Goal: Contribute content: Add original content to the website for others to see

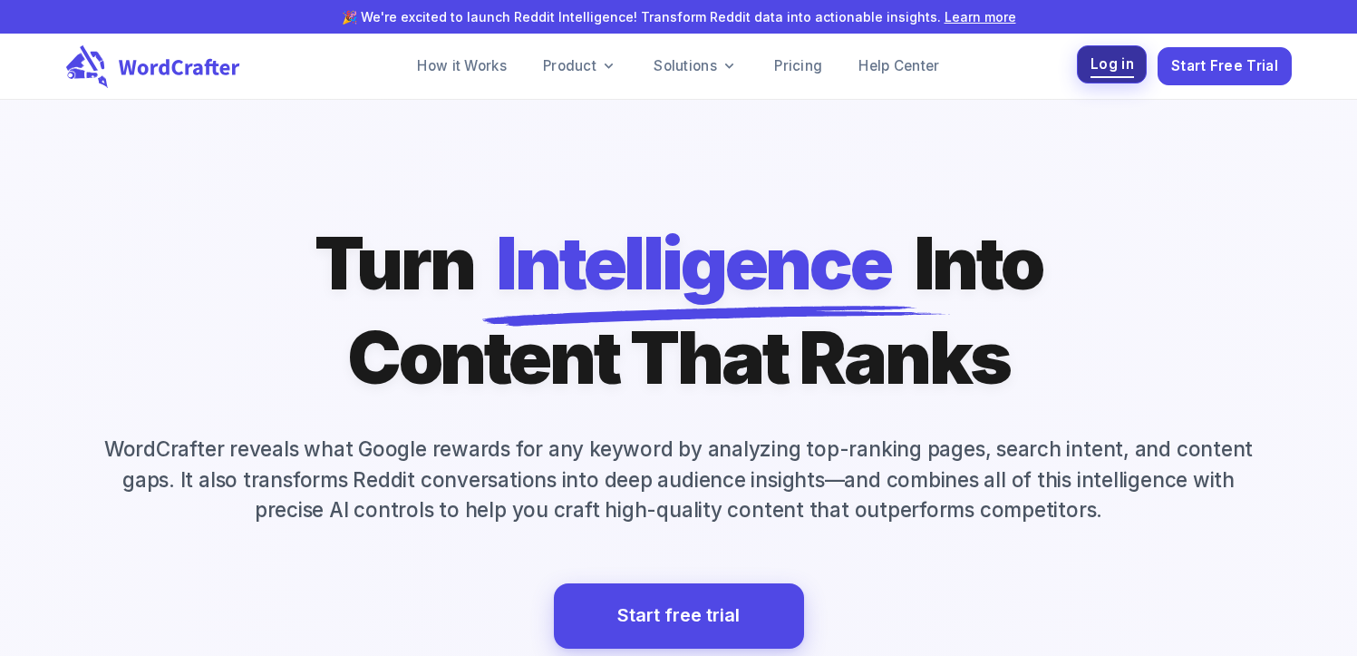
click at [1098, 63] on span "Log in" at bounding box center [1113, 65] width 44 height 24
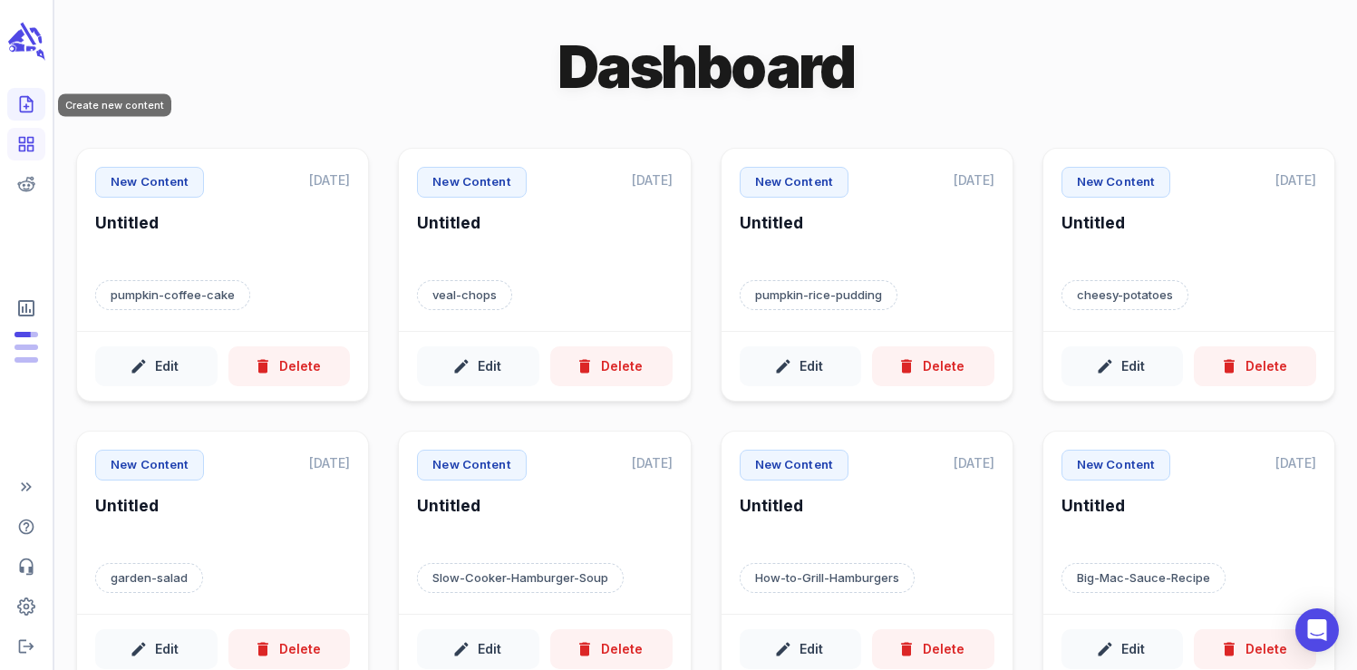
click at [28, 107] on line "Create new content" at bounding box center [26, 107] width 5 height 0
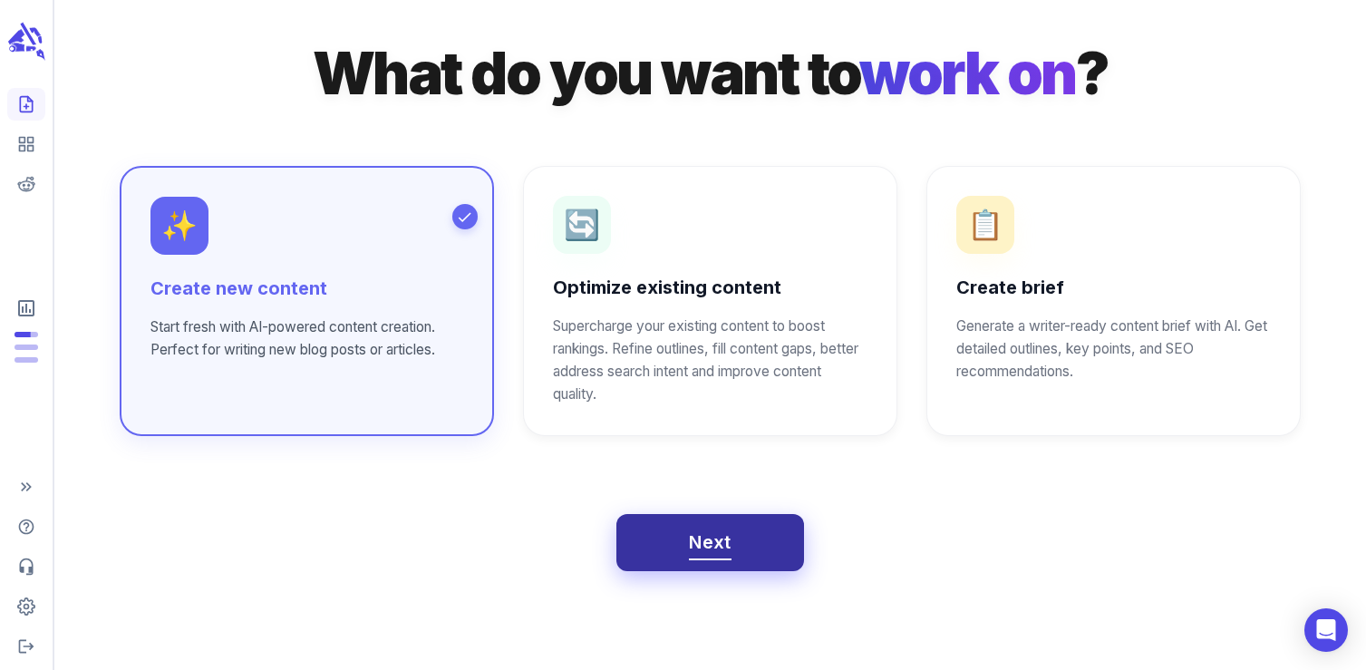
click at [711, 540] on span "Next" at bounding box center [710, 543] width 43 height 32
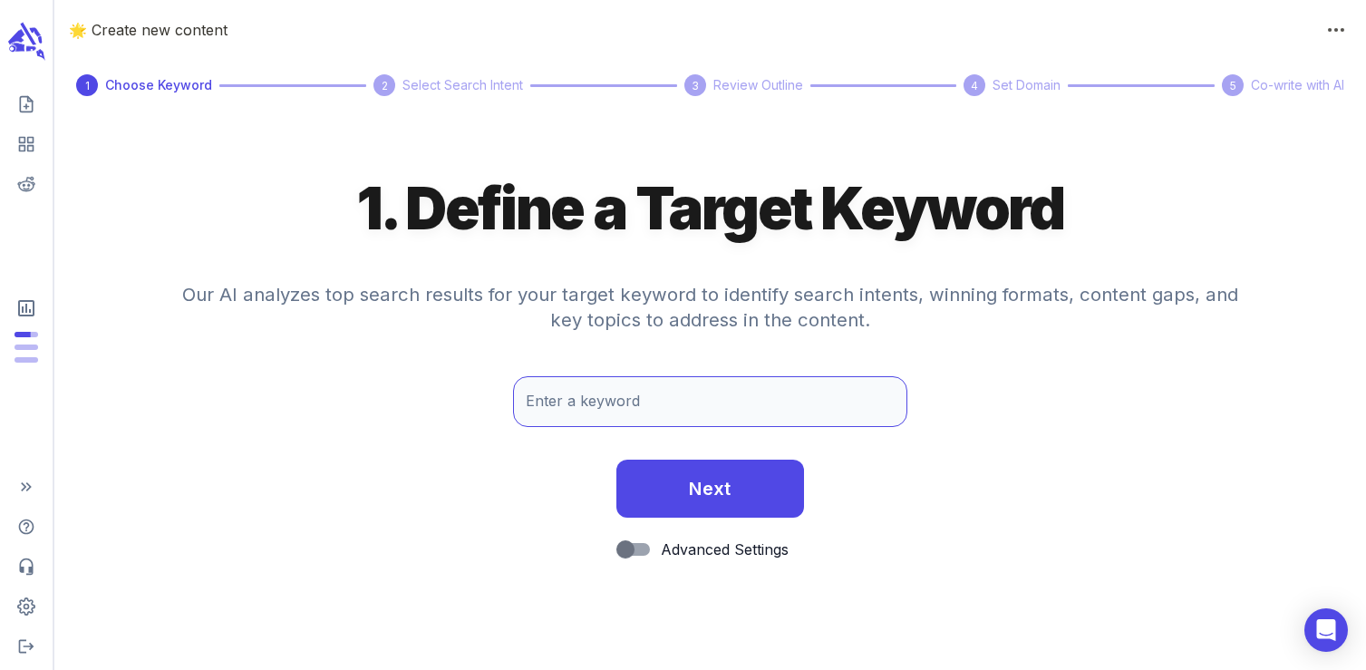
click at [619, 414] on input "Enter a keyword" at bounding box center [710, 401] width 394 height 51
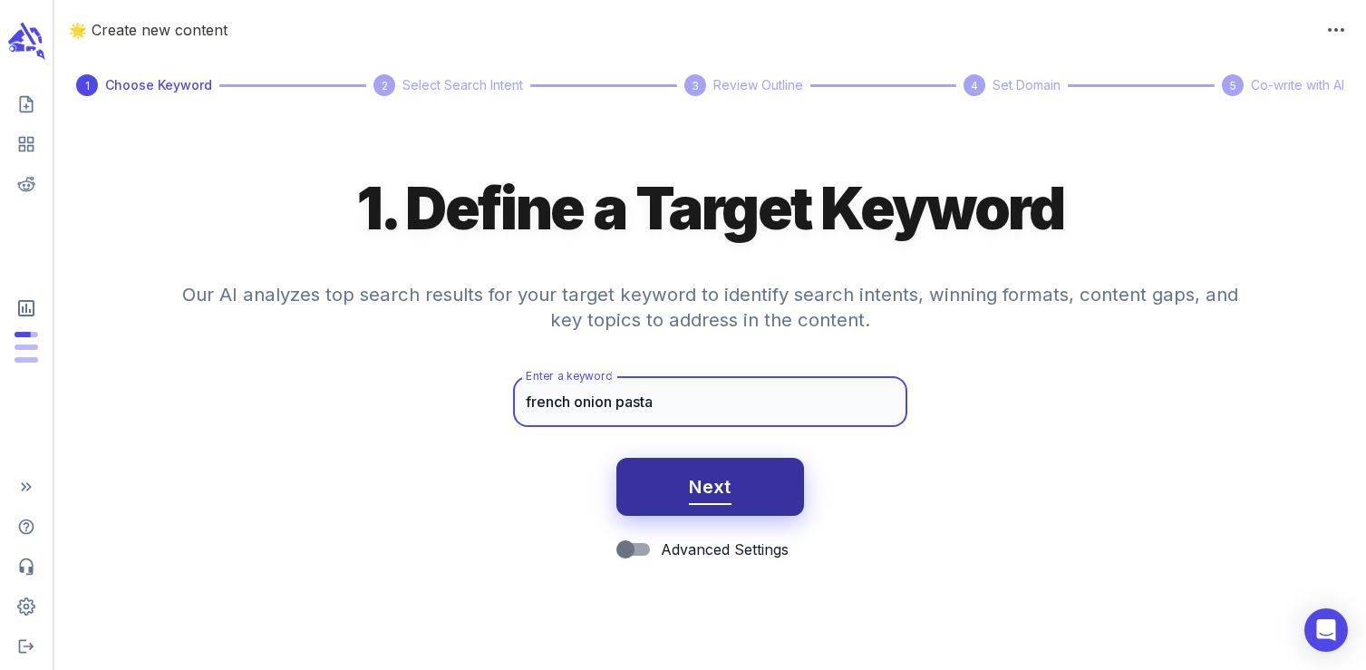
type input "french onion pasta"
click at [723, 488] on span "Next" at bounding box center [710, 487] width 43 height 32
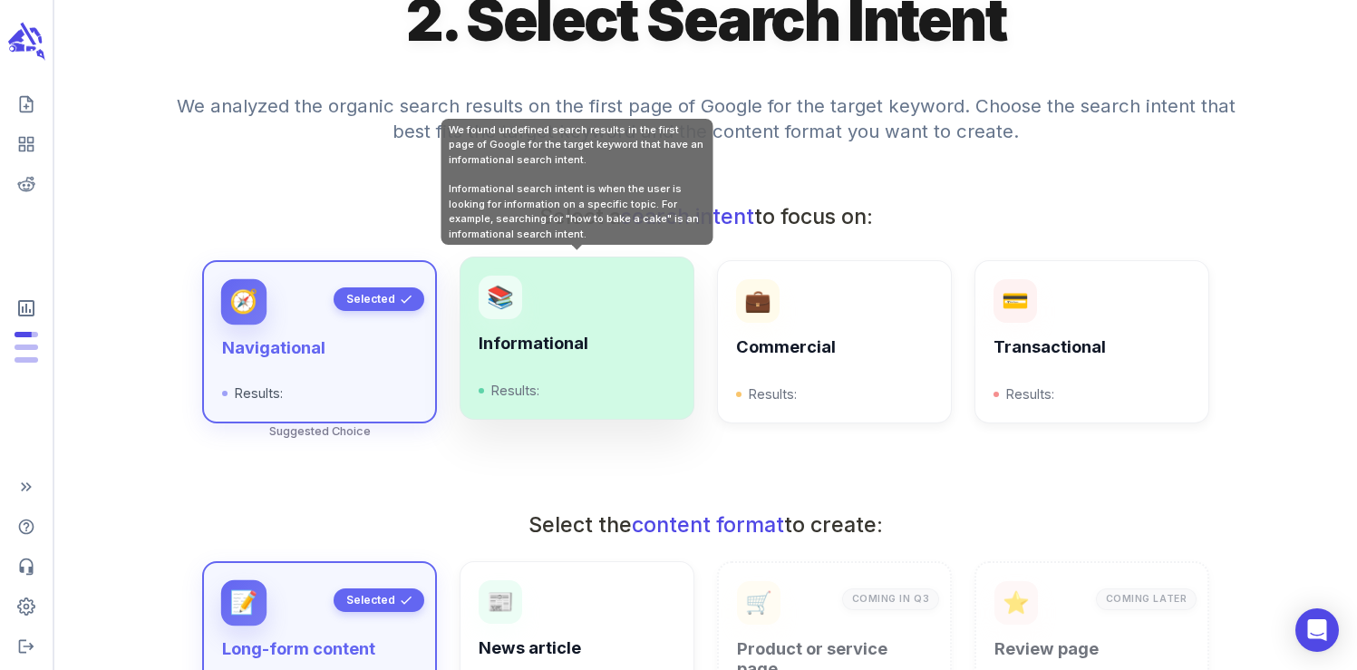
click at [584, 371] on div "Informational Results:" at bounding box center [577, 367] width 196 height 67
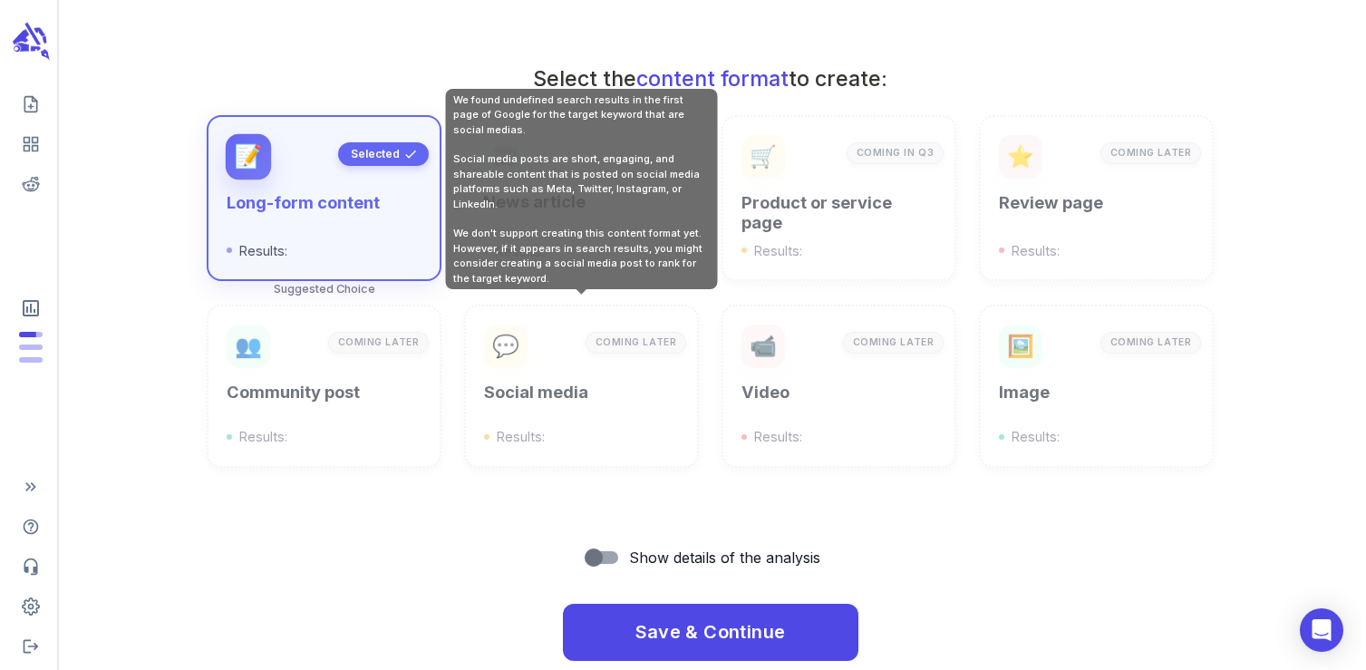
scroll to position [650, 0]
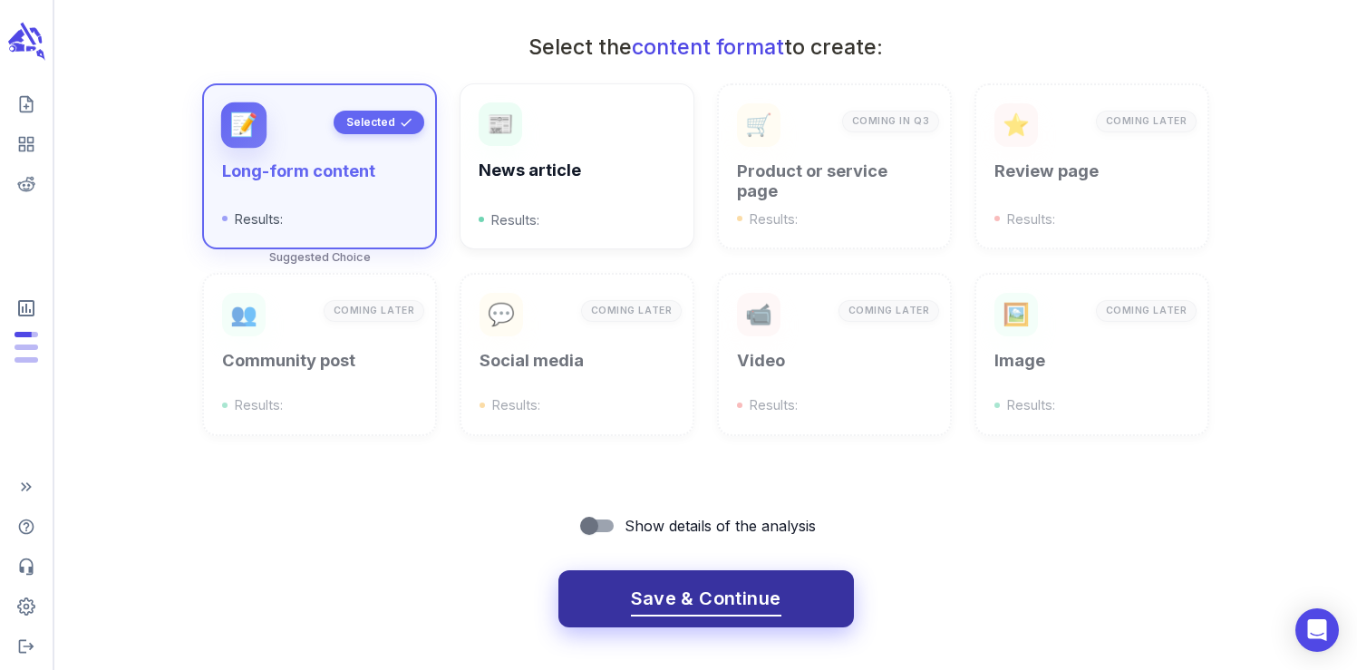
click at [684, 583] on span "Save & Continue" at bounding box center [706, 599] width 151 height 32
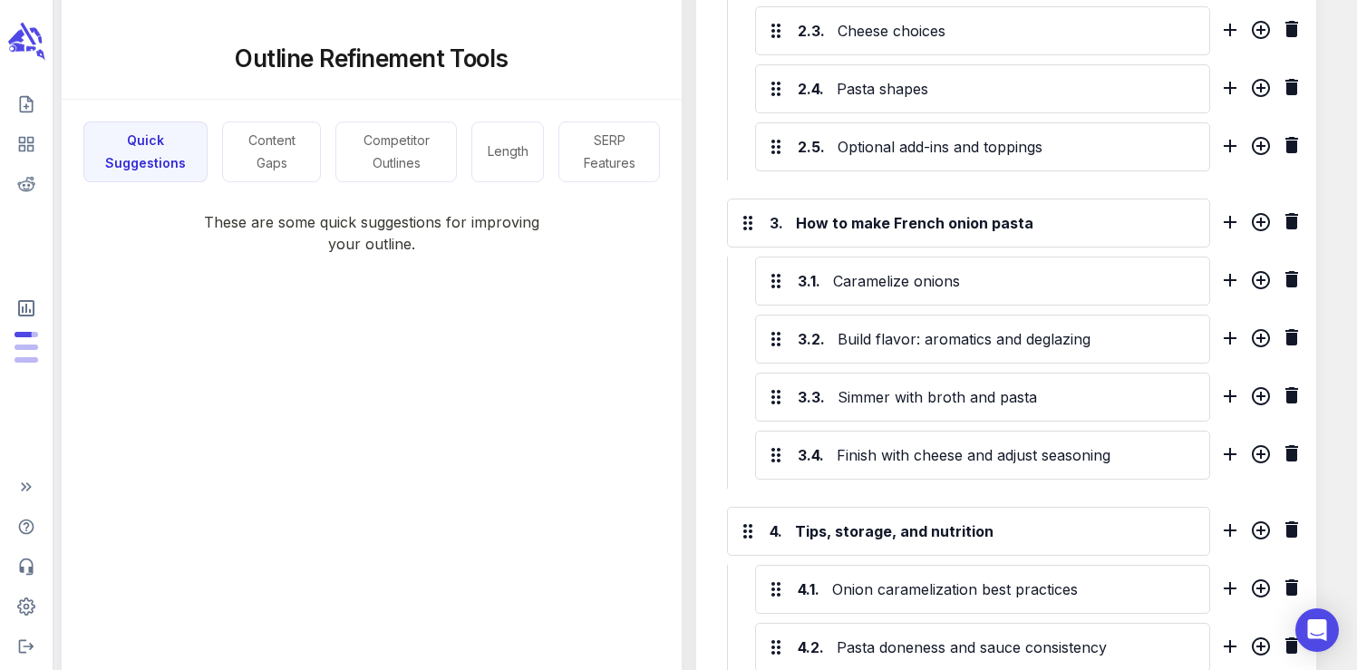
scroll to position [1288, 0]
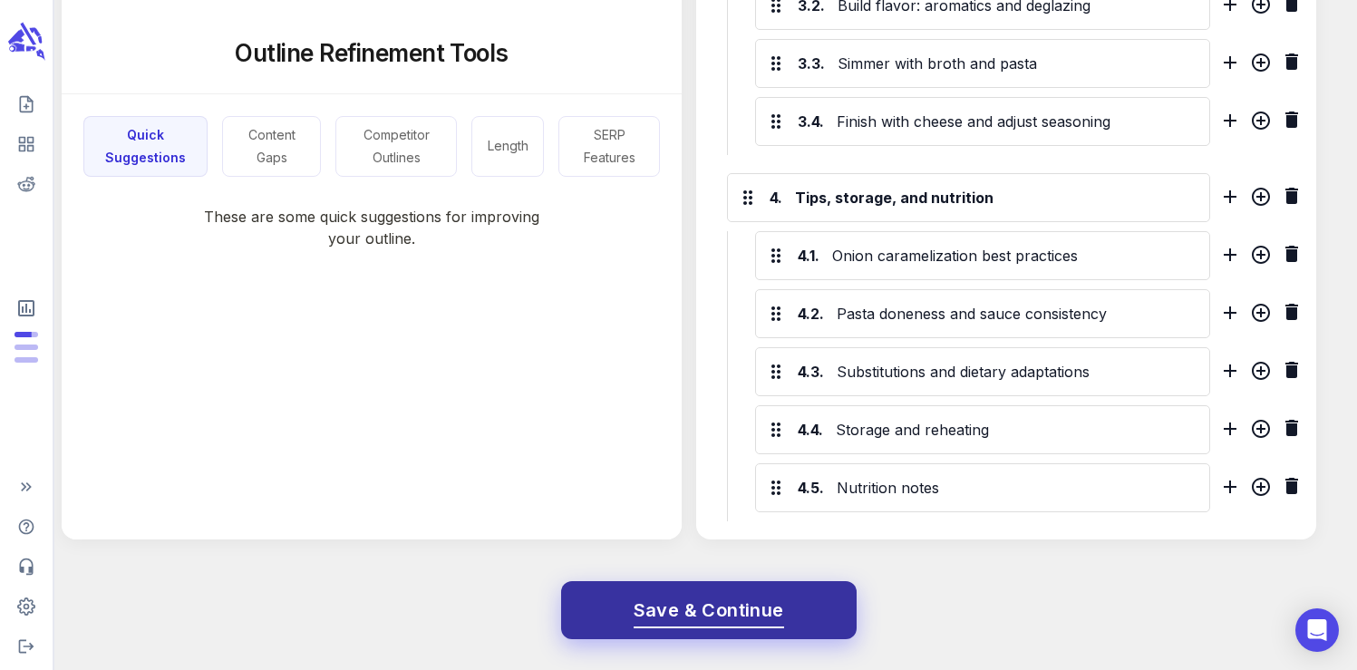
click at [729, 614] on span "Save & Continue" at bounding box center [709, 611] width 151 height 32
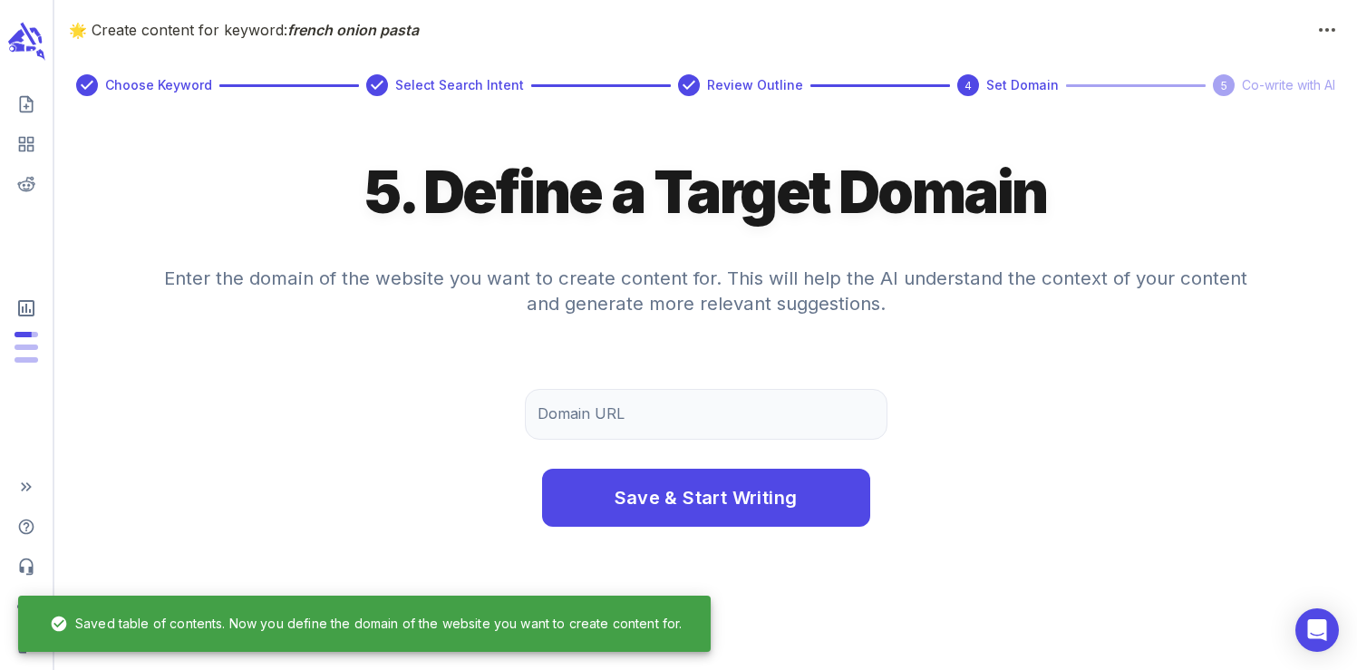
scroll to position [0, 0]
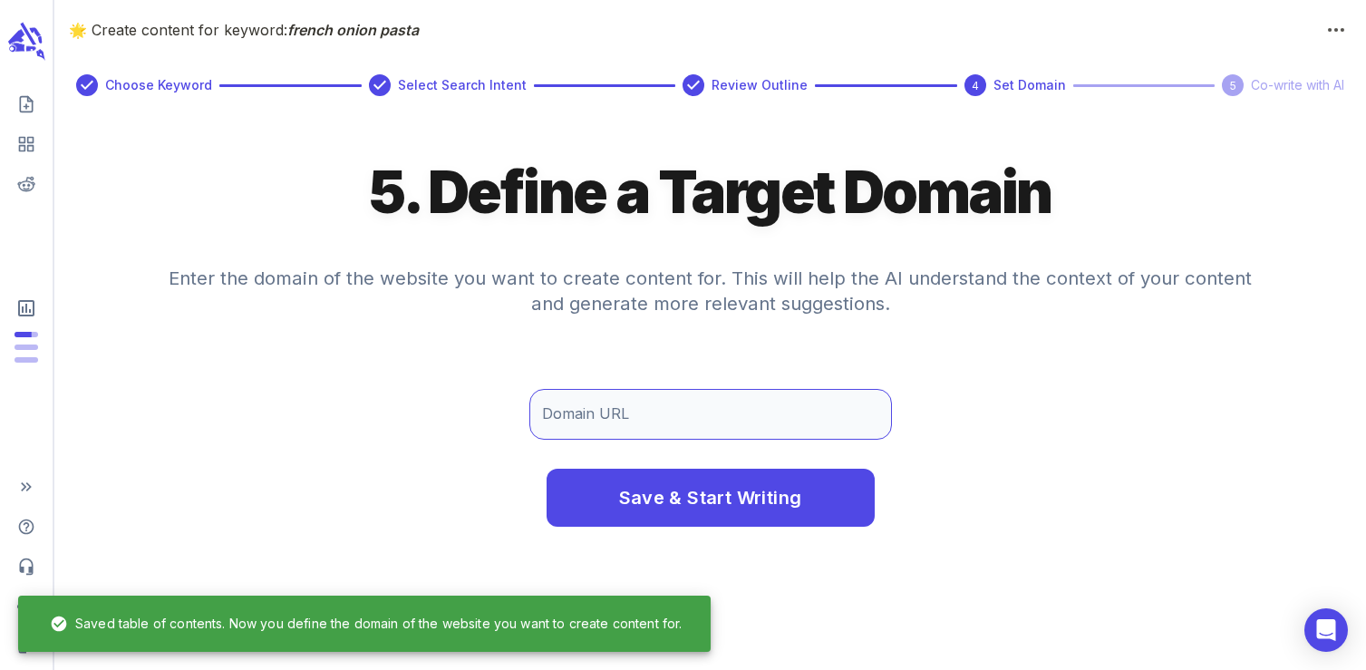
click at [681, 420] on input "Domain URL" at bounding box center [711, 414] width 363 height 51
type input "[DOMAIN_NAME]"
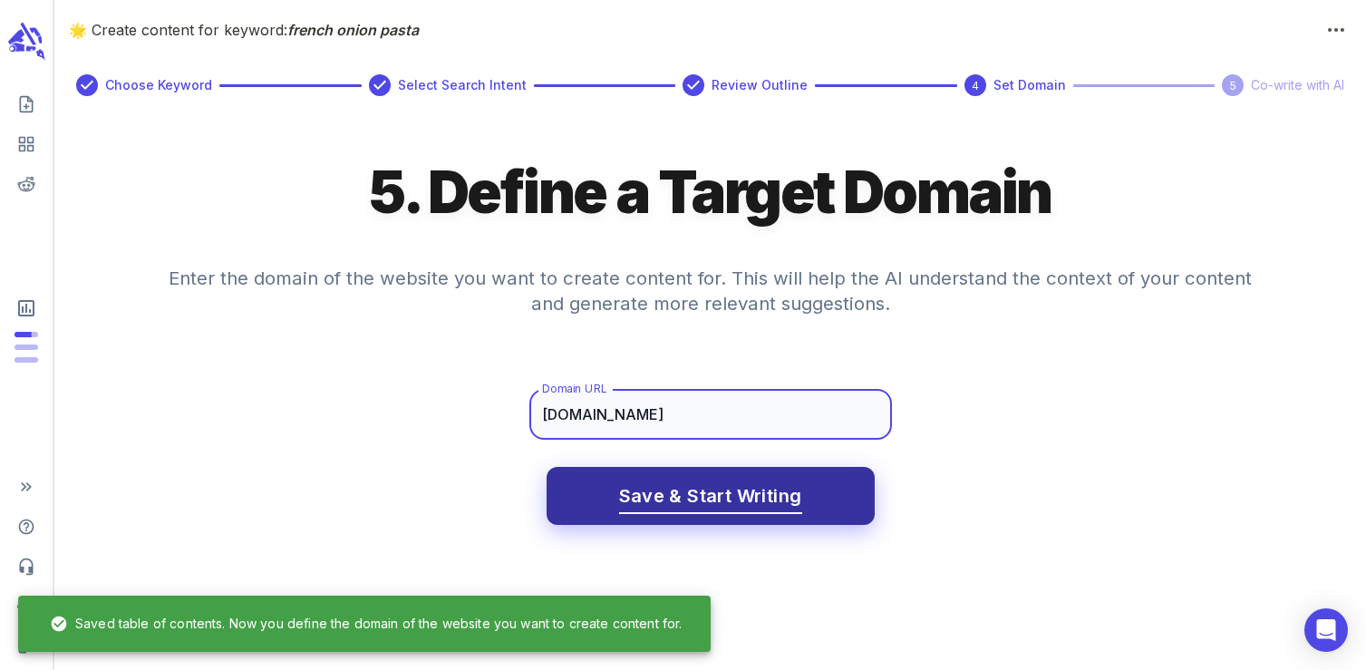
click at [695, 509] on span "Save & Start Writing" at bounding box center [710, 497] width 183 height 32
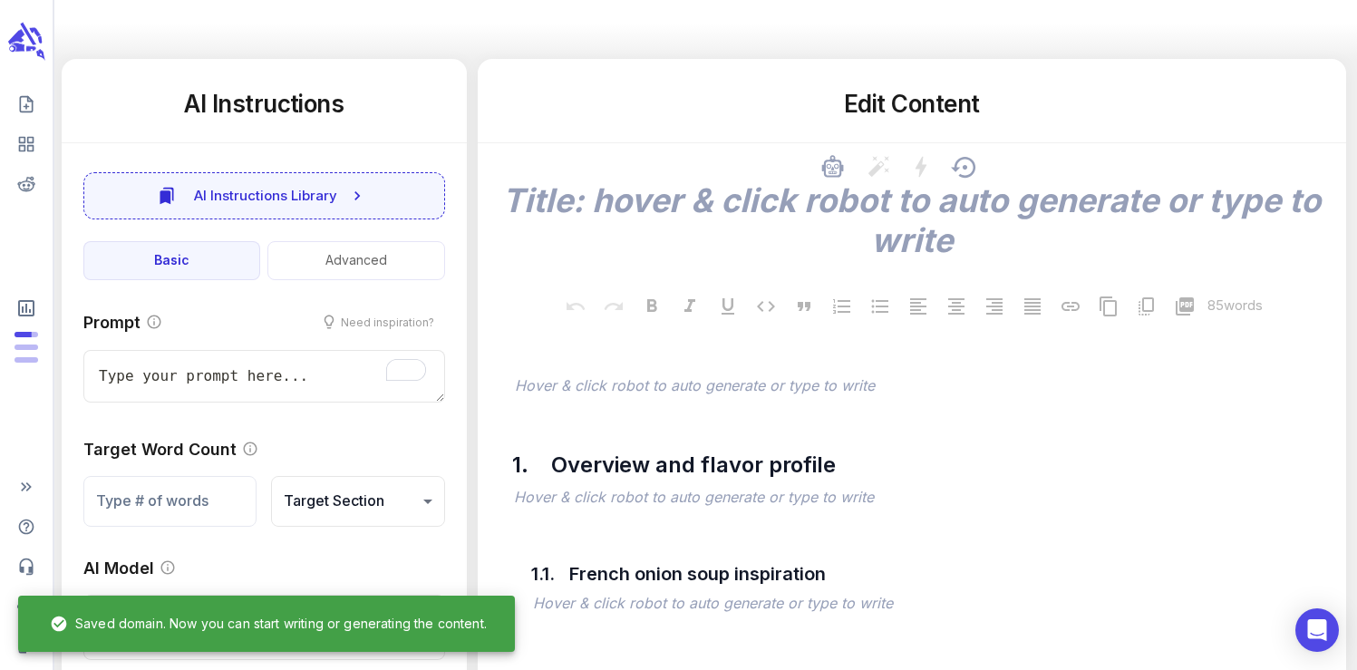
scroll to position [234, 0]
click at [830, 431] on icon at bounding box center [826, 431] width 15 height 19
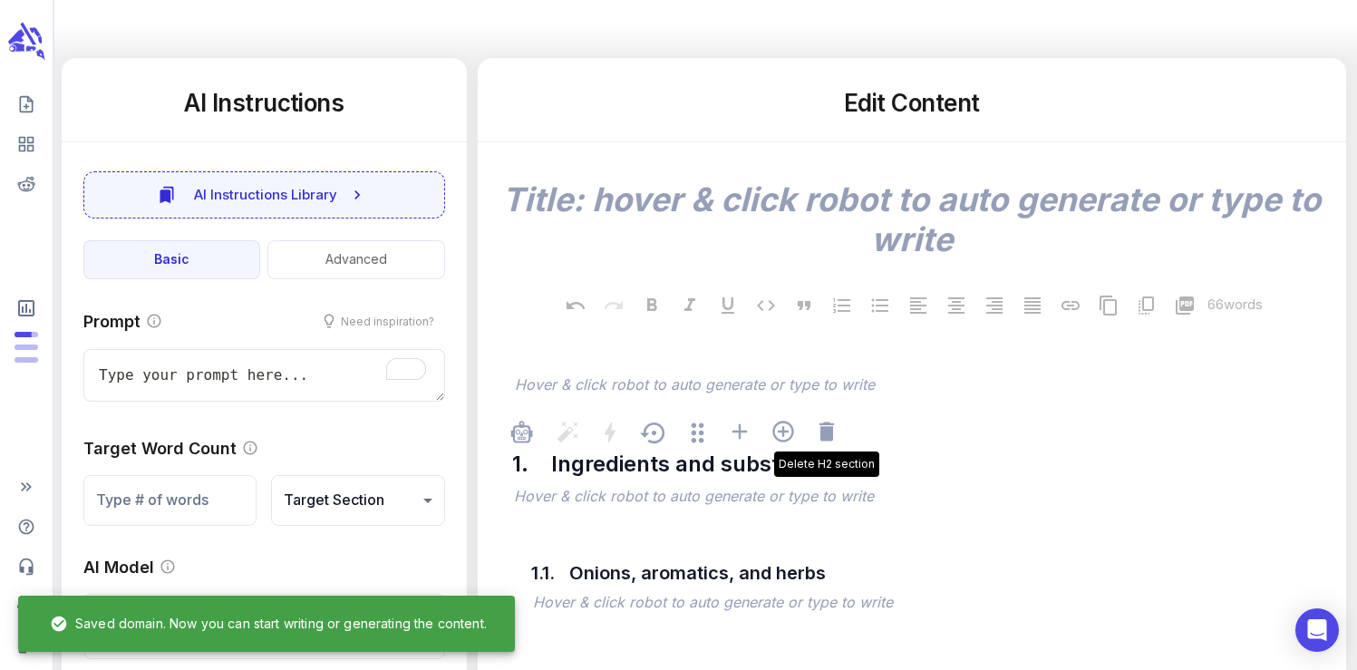
click at [830, 431] on icon at bounding box center [826, 431] width 15 height 19
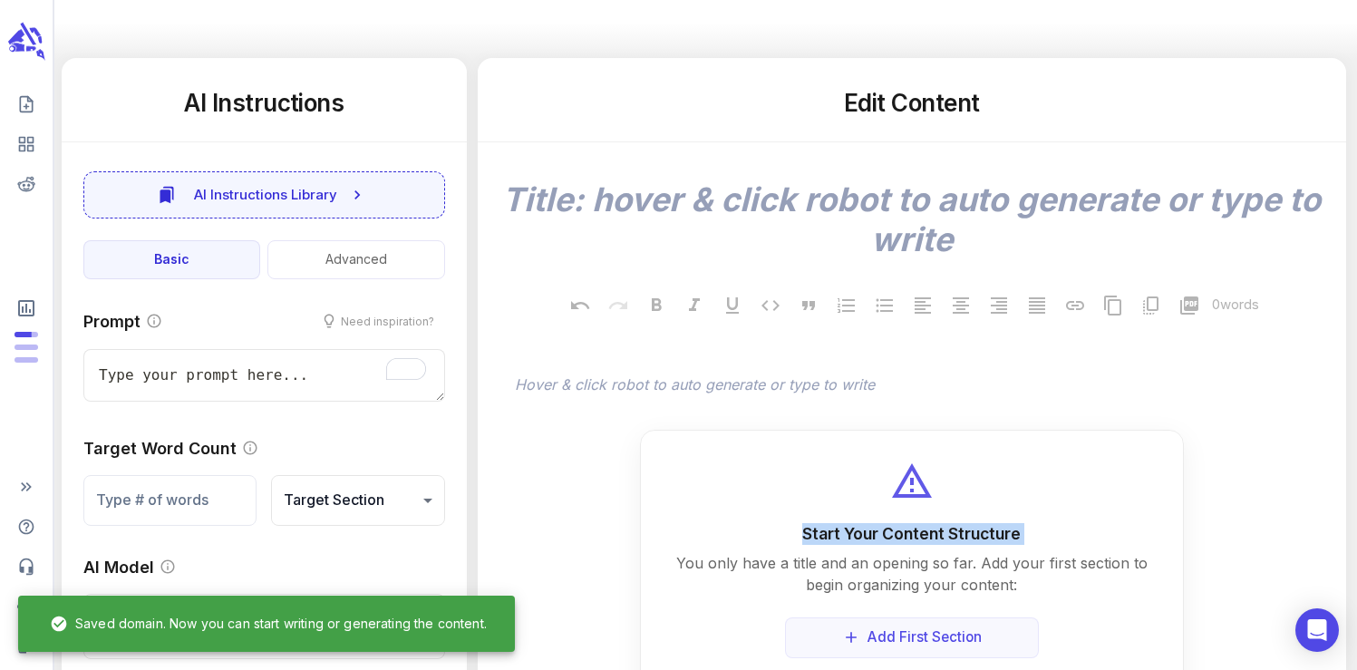
click at [830, 431] on div "Start Your Content Structure You only have a title and an opening so far. Add y…" at bounding box center [912, 570] width 544 height 280
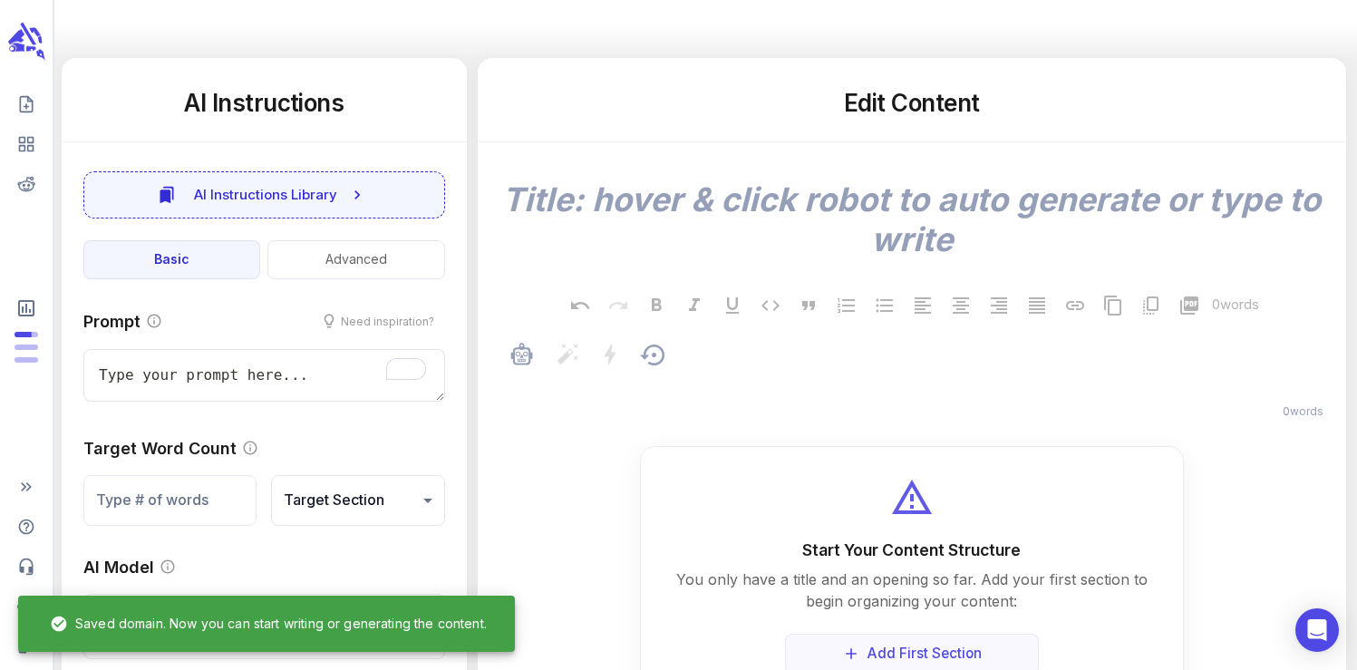
click at [807, 374] on div "﻿" at bounding box center [921, 386] width 820 height 25
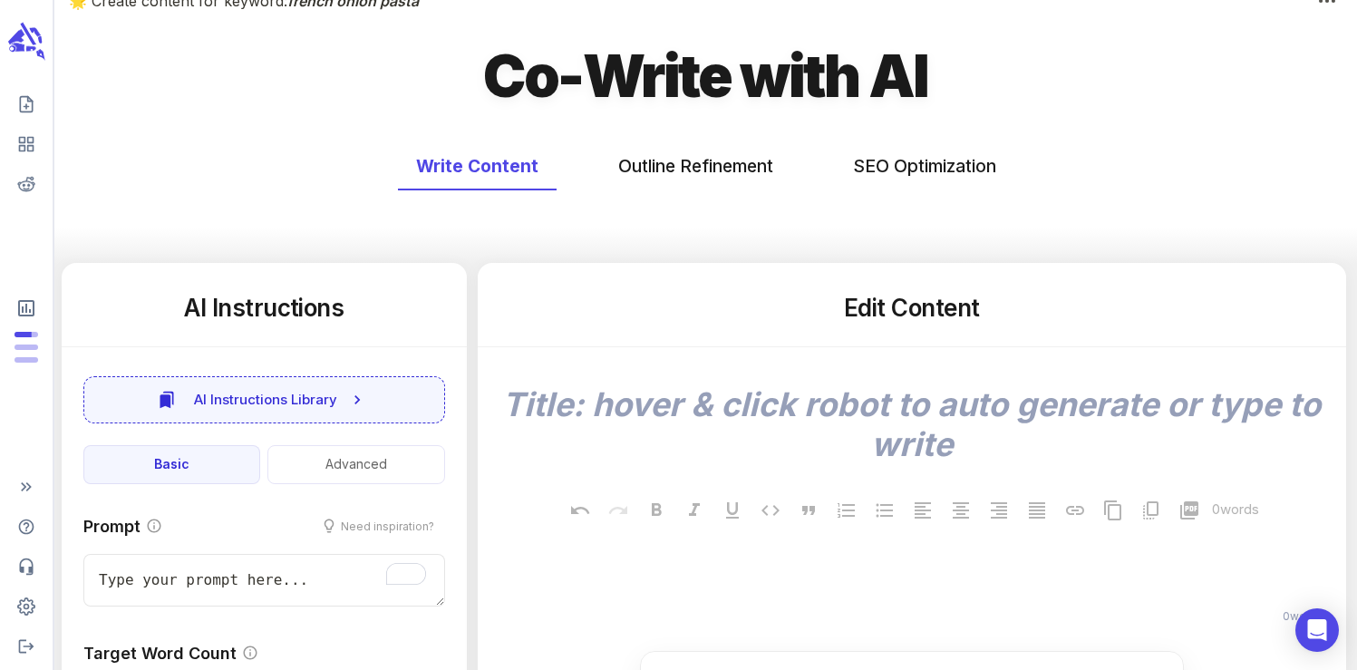
scroll to position [0, 0]
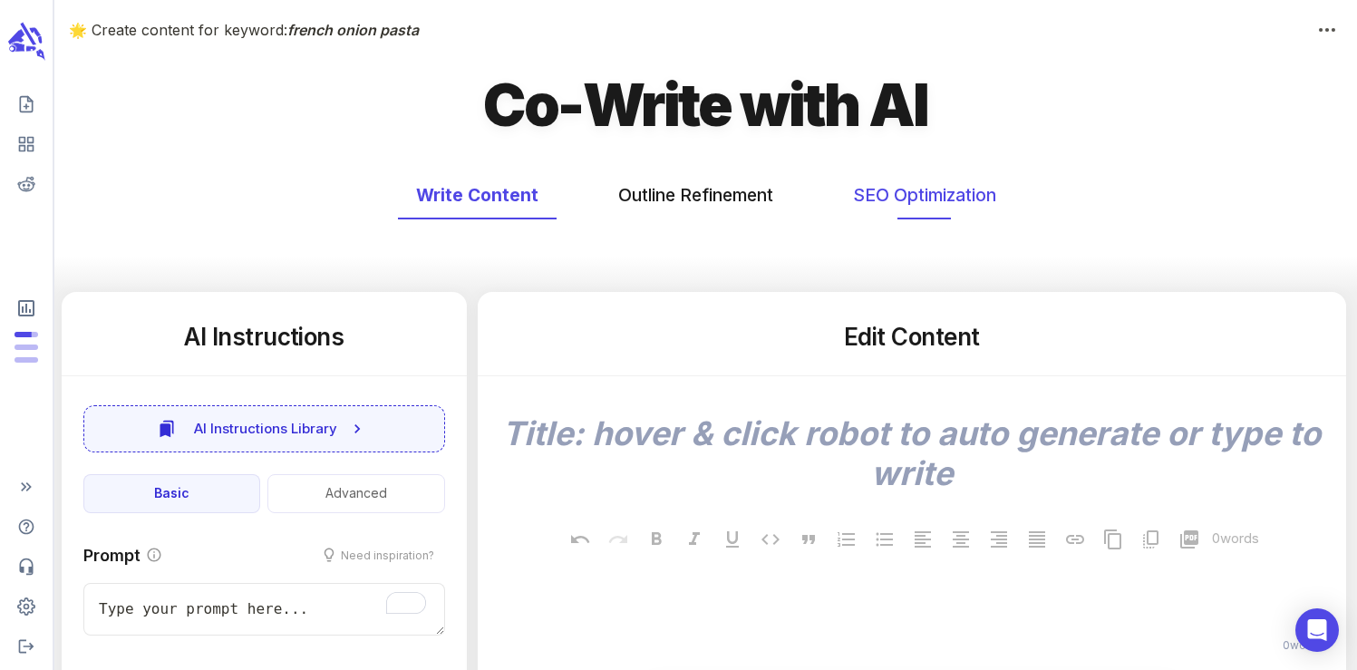
type textarea "x"
click at [863, 205] on button "SEO Optimization" at bounding box center [925, 195] width 180 height 48
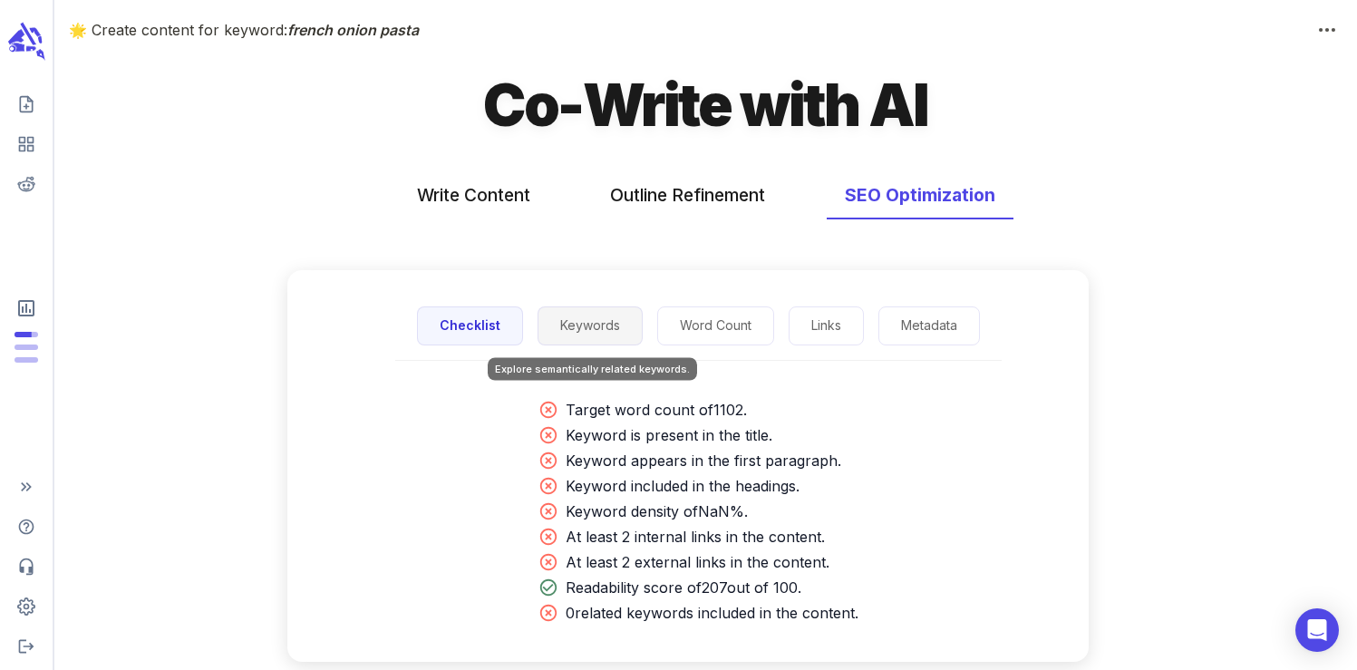
click at [565, 328] on button "Keywords" at bounding box center [590, 325] width 105 height 39
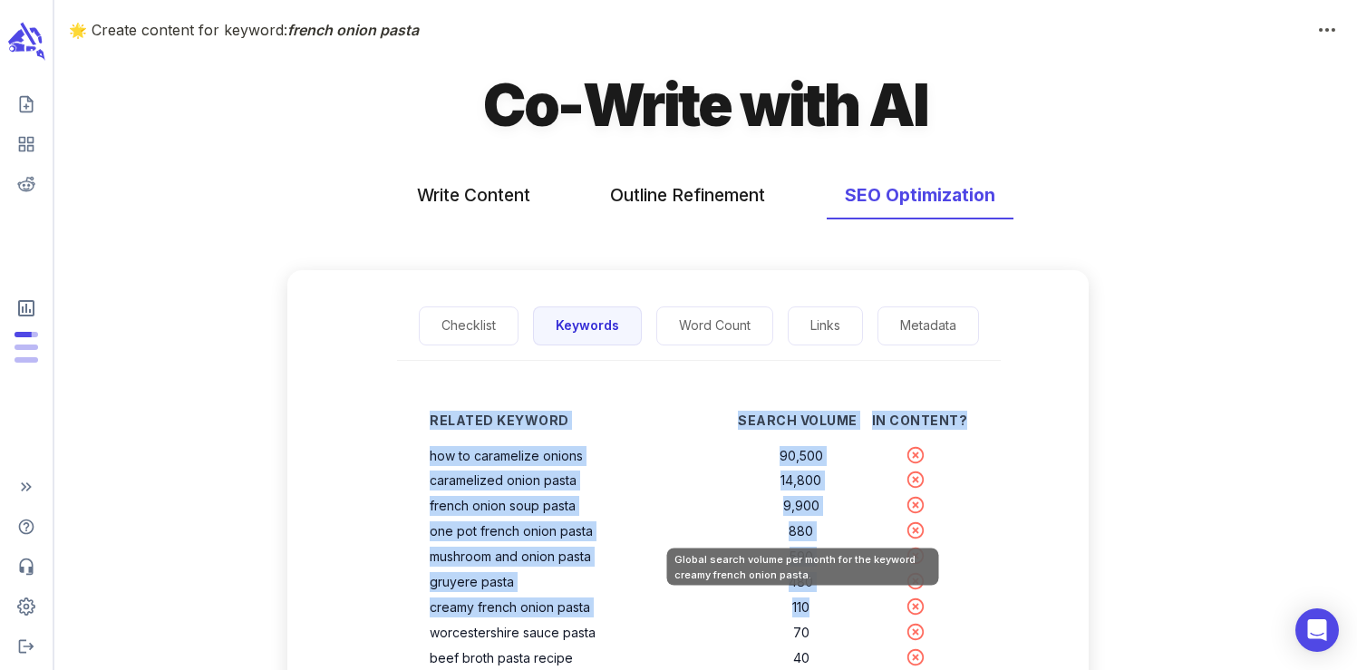
drag, startPoint x: 432, startPoint y: 456, endPoint x: 818, endPoint y: 606, distance: 413.4
click at [818, 606] on div "Related Keyword Search Volume In Content? how to caramelize onions 90,500 caram…" at bounding box center [699, 681] width 596 height 582
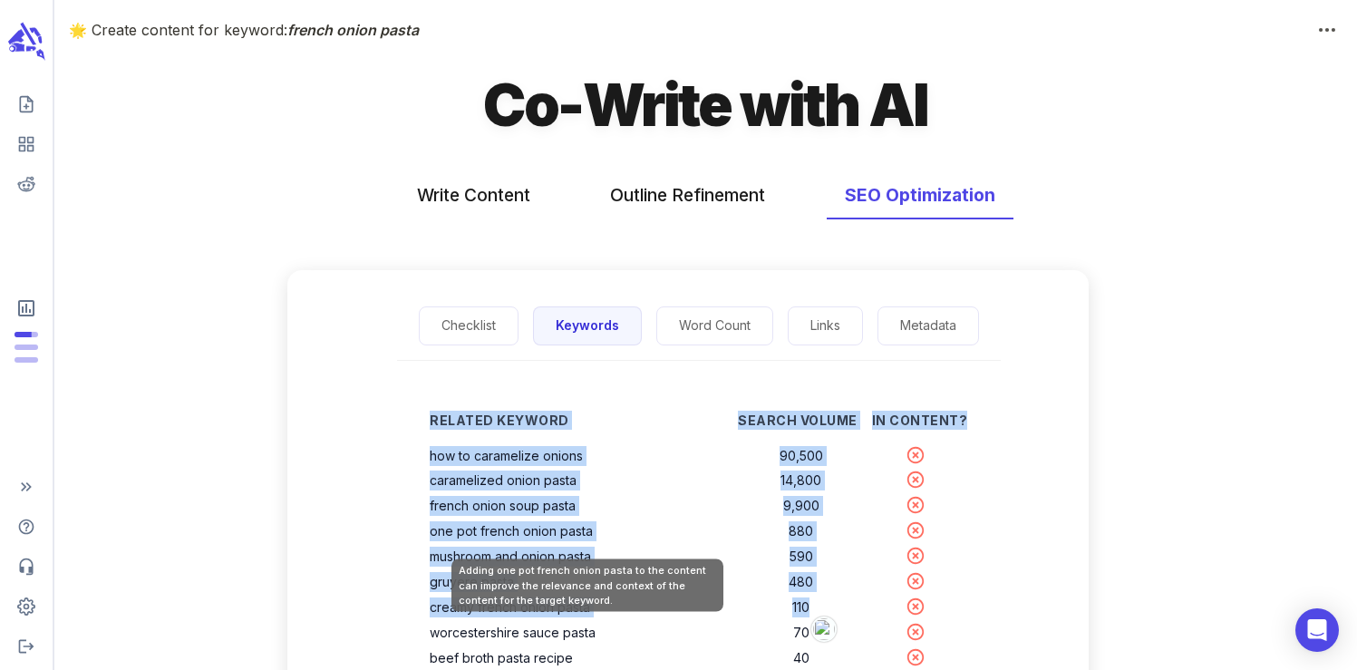
copy table "Related Keyword Search Volume In Content? how to caramelize onions 90,500 caram…"
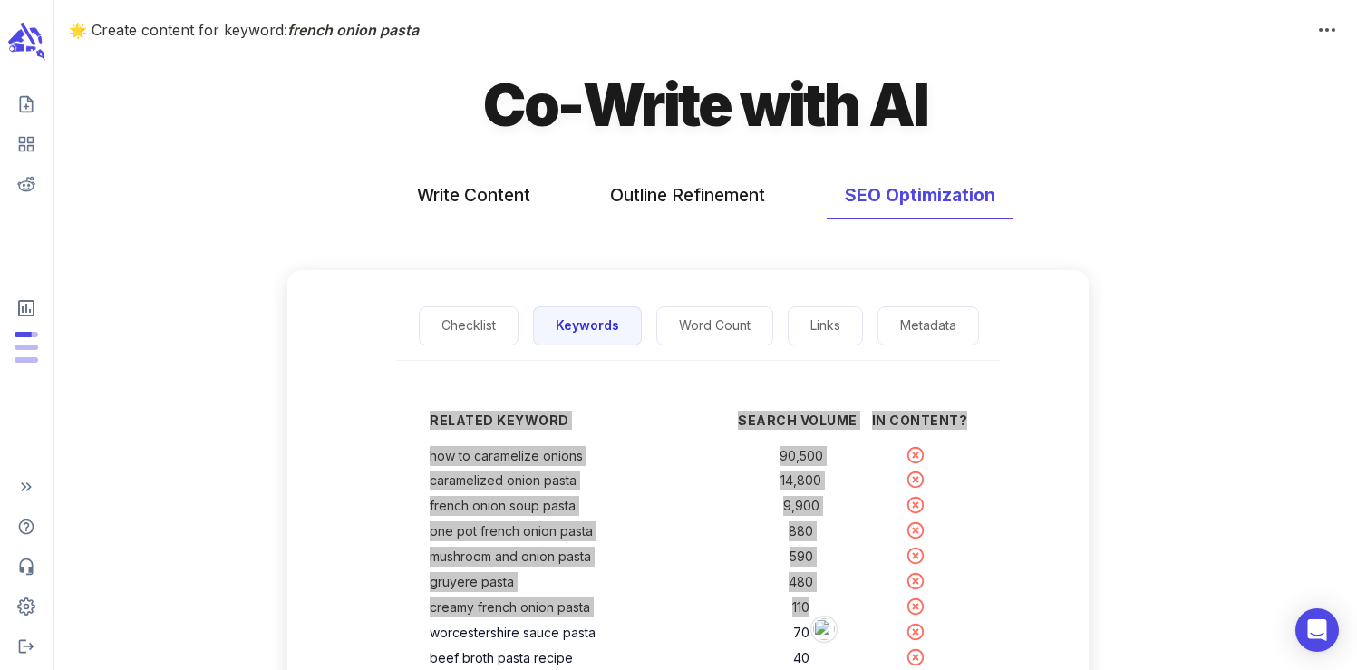
drag, startPoint x: 461, startPoint y: 520, endPoint x: 855, endPoint y: 0, distance: 652.3
click at [0, 0] on div "🌟 Create content for keyword: french onion pasta Co-Write with AI Write Content…" at bounding box center [678, 522] width 1357 height 1045
